Goal: Transaction & Acquisition: Purchase product/service

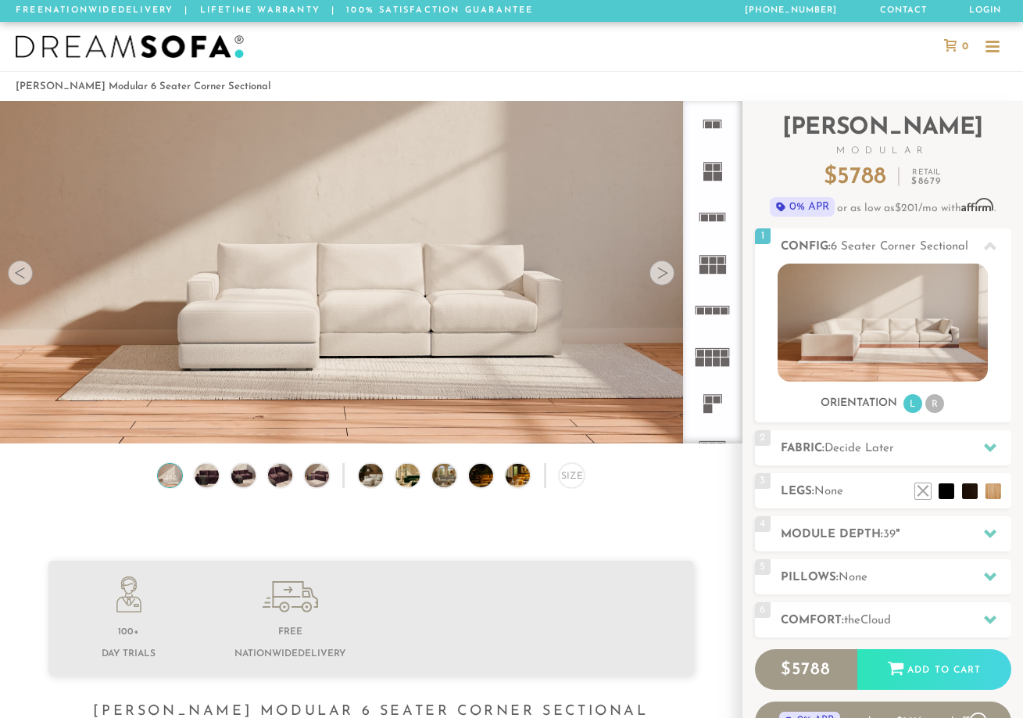
scroll to position [16849, 1011]
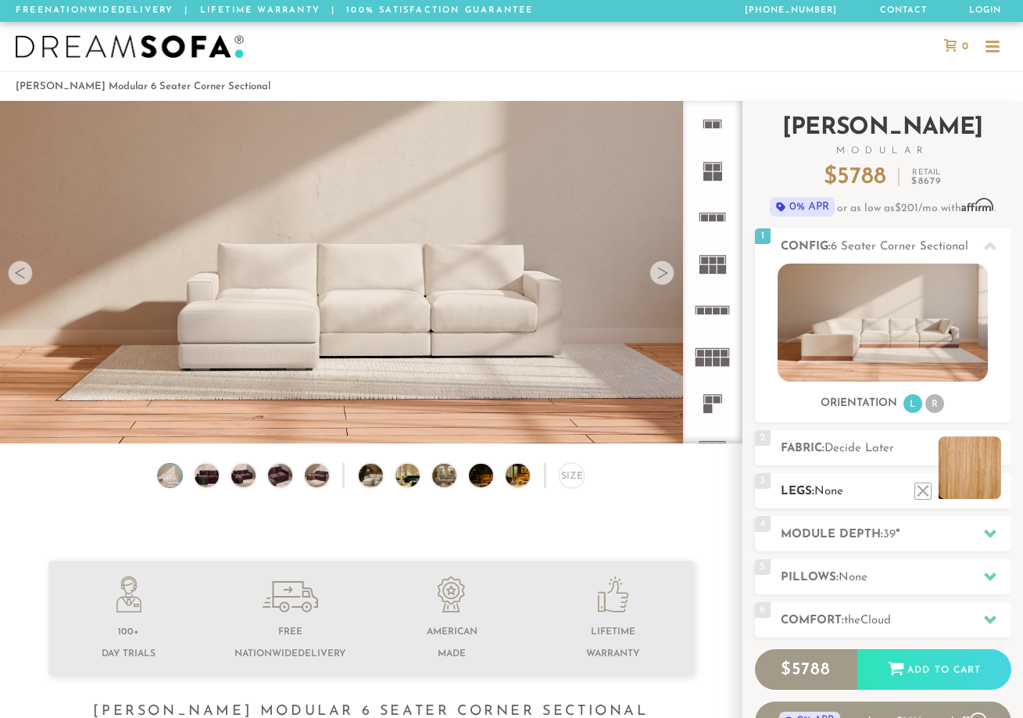
click at [996, 493] on li at bounding box center [970, 467] width 63 height 63
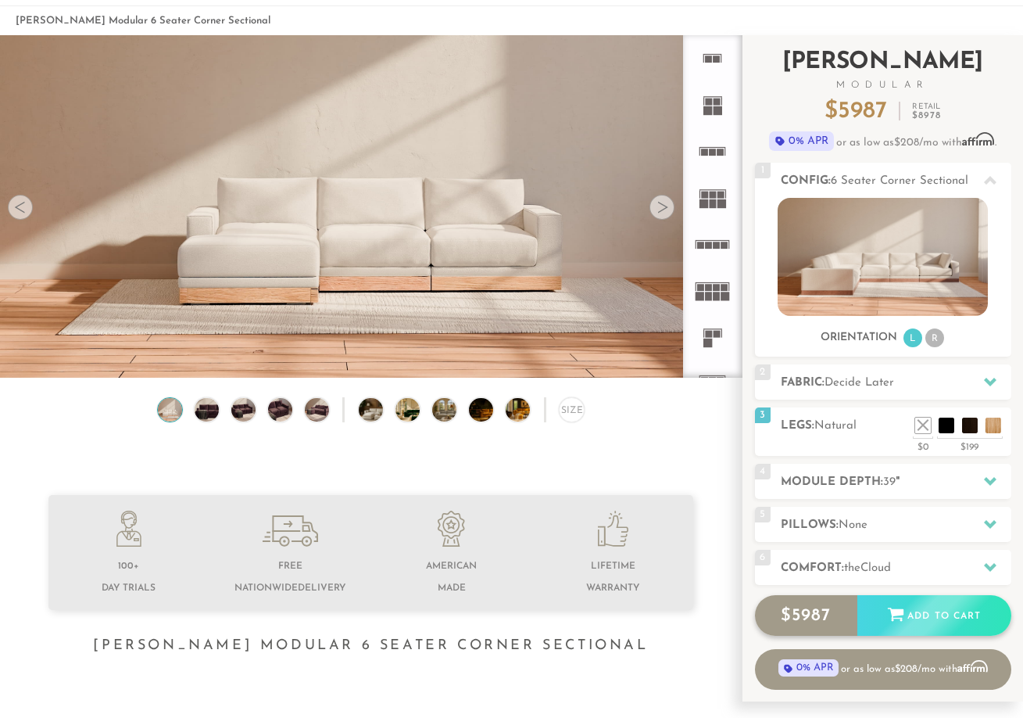
scroll to position [54, 0]
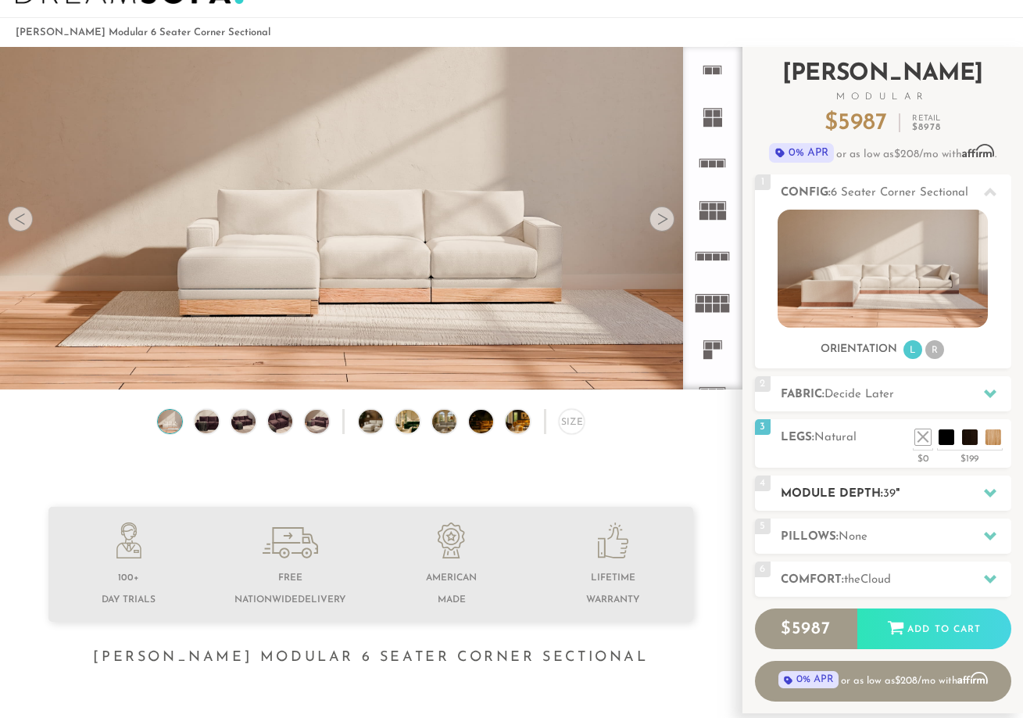
click at [995, 492] on icon at bounding box center [990, 493] width 13 height 9
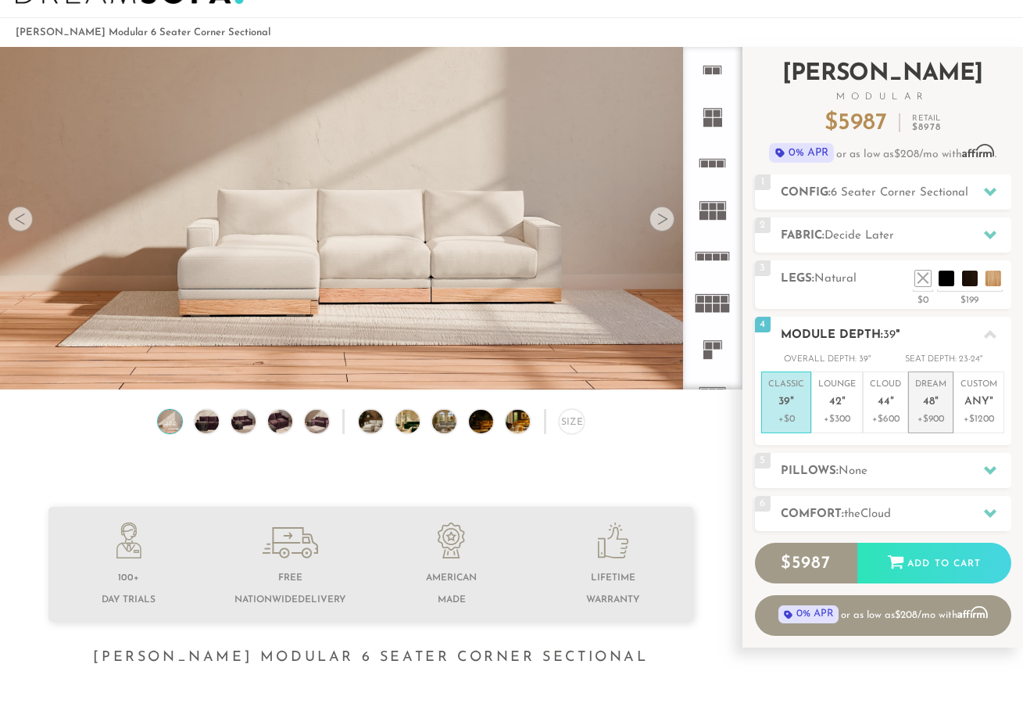
click at [931, 400] on span "48" at bounding box center [929, 402] width 12 height 13
click at [935, 401] on em """ at bounding box center [937, 402] width 4 height 13
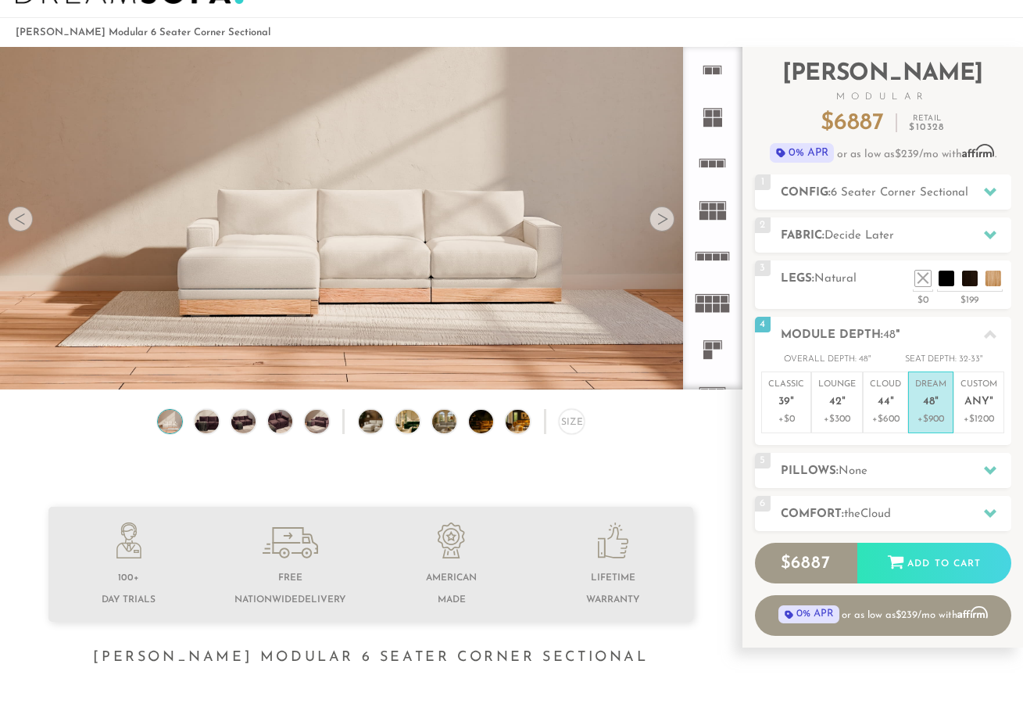
click at [253, 427] on img at bounding box center [243, 422] width 29 height 24
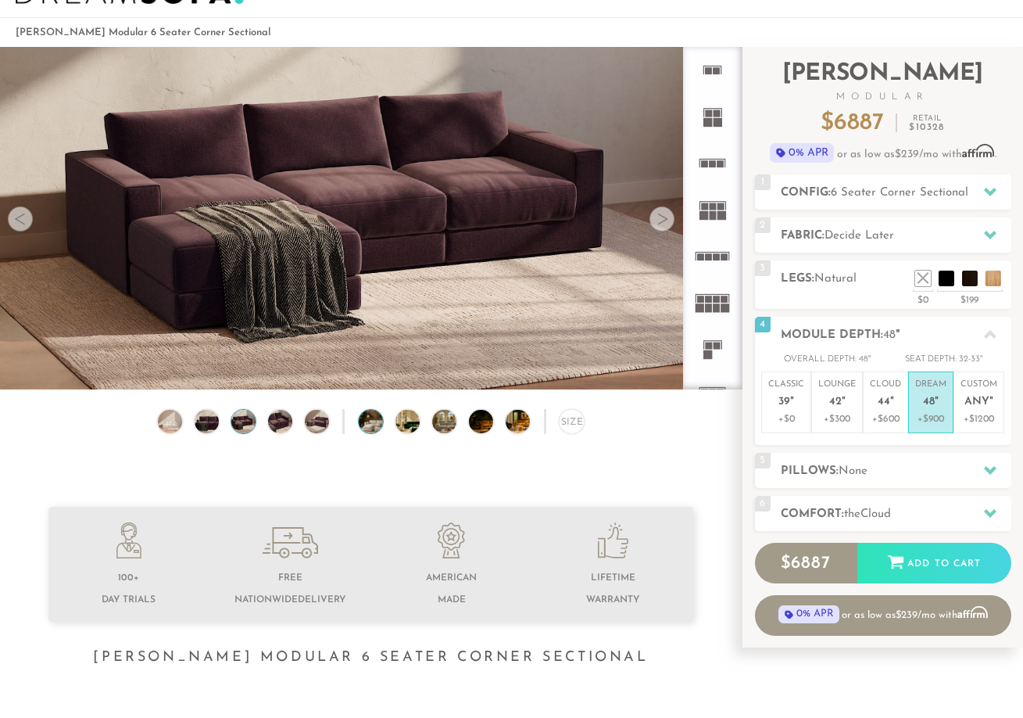
click at [366, 428] on img at bounding box center [380, 422] width 43 height 24
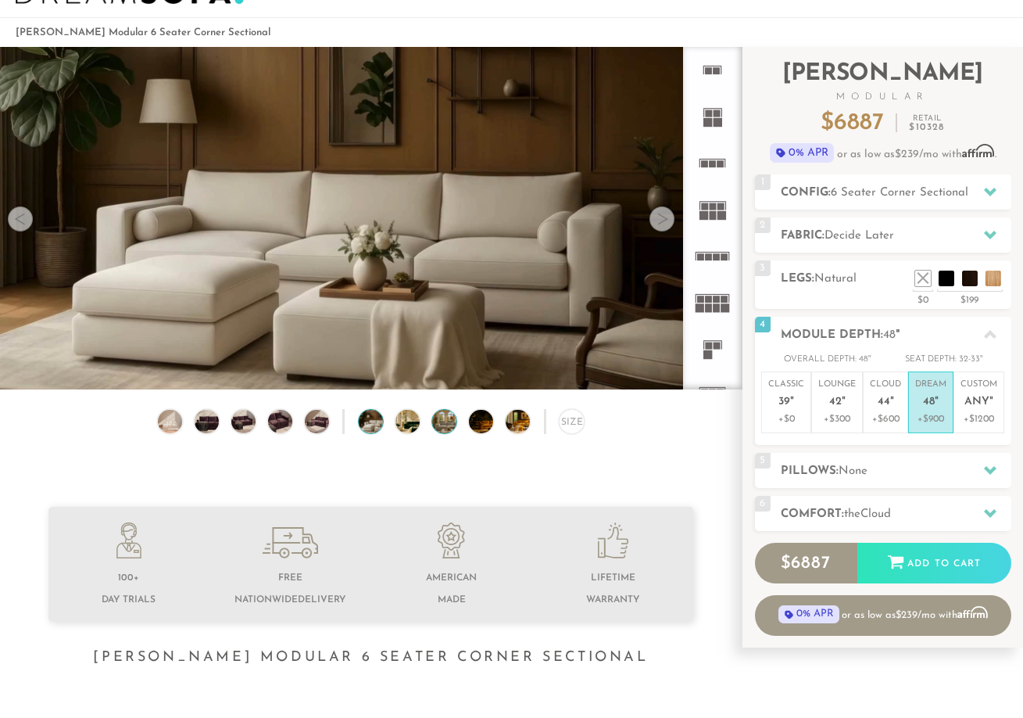
click at [441, 426] on img at bounding box center [453, 422] width 43 height 24
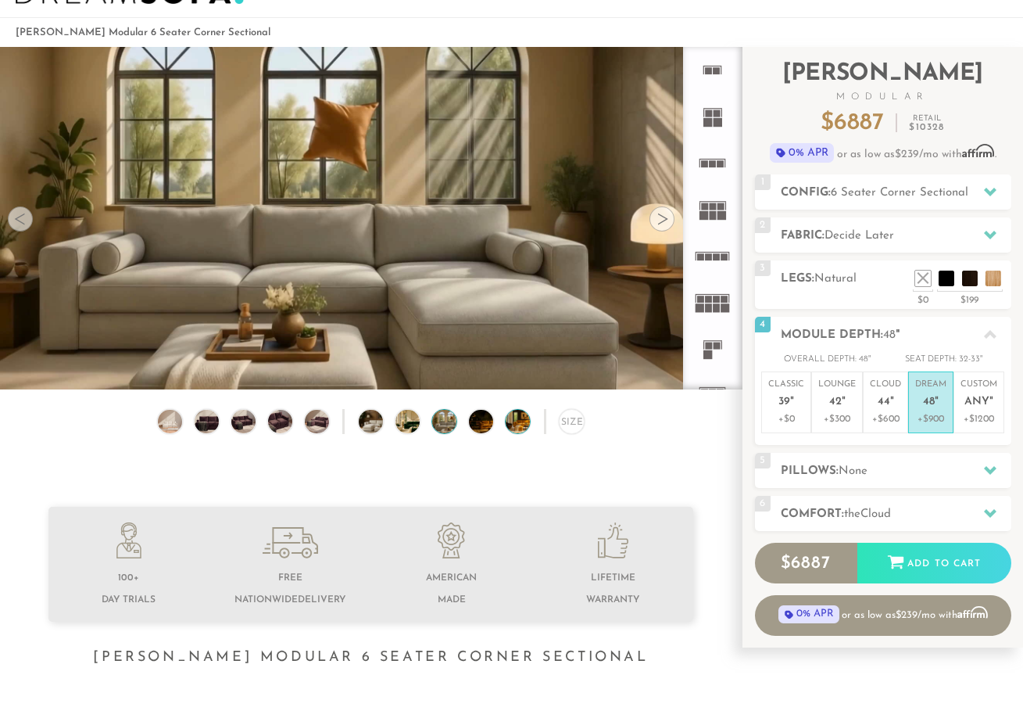
click at [517, 433] on img at bounding box center [527, 422] width 43 height 24
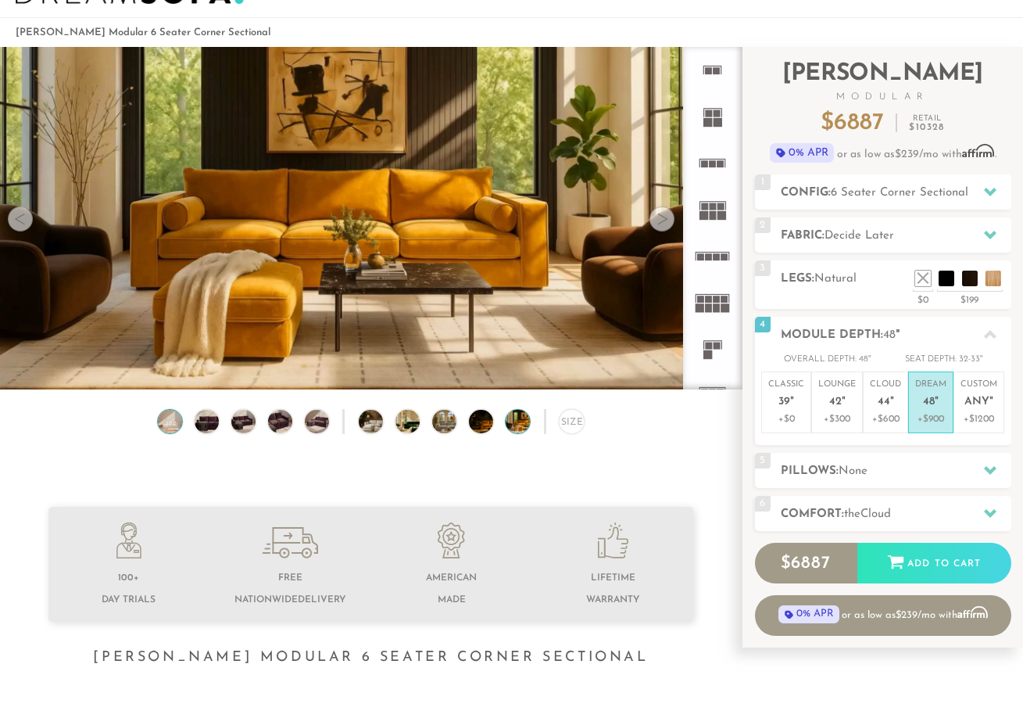
click at [172, 433] on img at bounding box center [170, 422] width 29 height 24
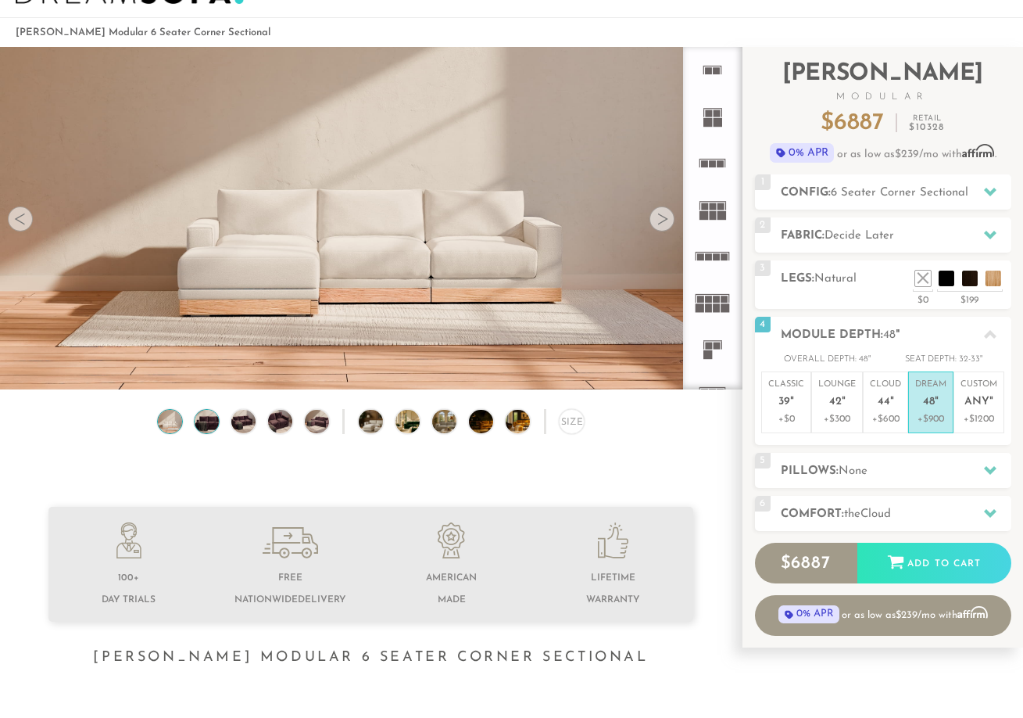
click at [199, 426] on img at bounding box center [206, 422] width 29 height 24
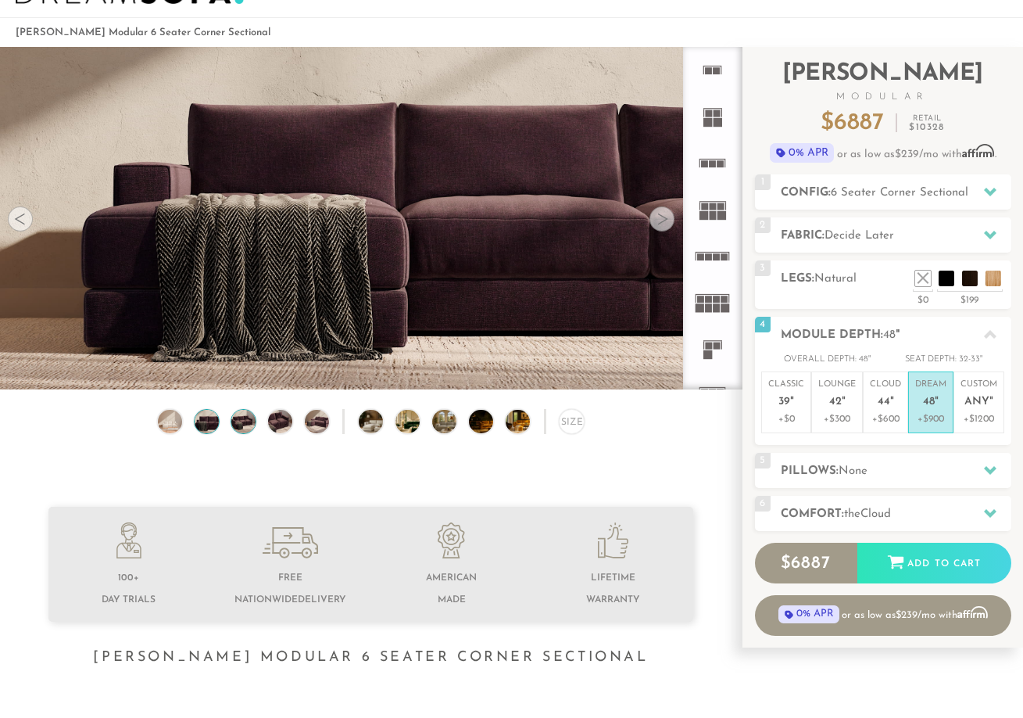
click at [239, 428] on img at bounding box center [243, 422] width 29 height 24
